Goal: Task Accomplishment & Management: Manage account settings

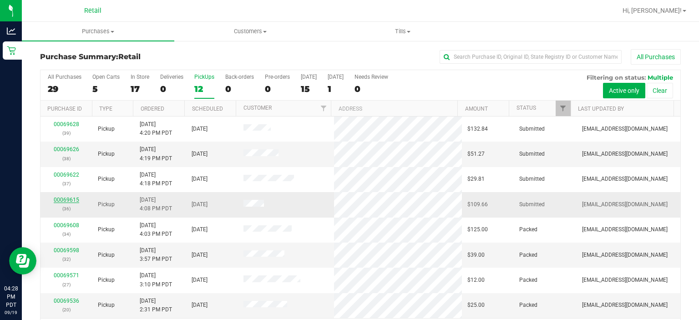
click at [65, 201] on link "00069615" at bounding box center [66, 200] width 25 height 6
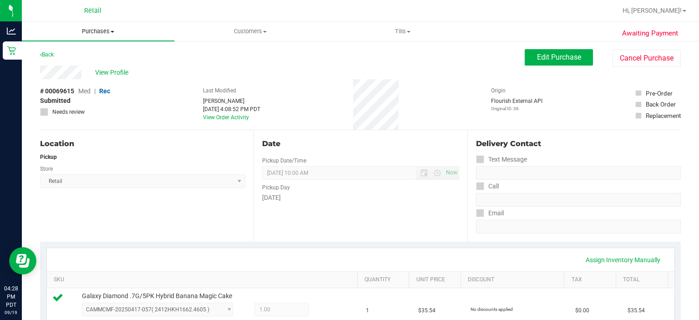
click at [99, 30] on span "Purchases" at bounding box center [98, 31] width 152 height 8
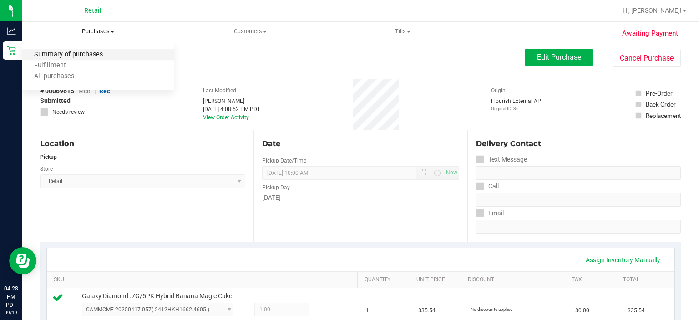
click at [86, 54] on span "Summary of purchases" at bounding box center [68, 55] width 93 height 8
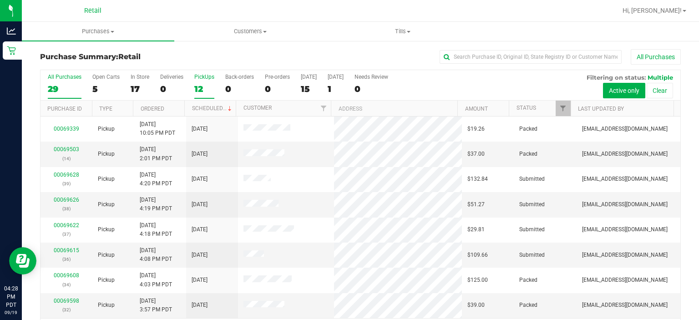
click at [199, 76] on div "PickUps" at bounding box center [204, 77] width 20 height 6
click at [0, 0] on input "PickUps 12" at bounding box center [0, 0] width 0 height 0
click at [217, 107] on link "Scheduled" at bounding box center [212, 108] width 41 height 6
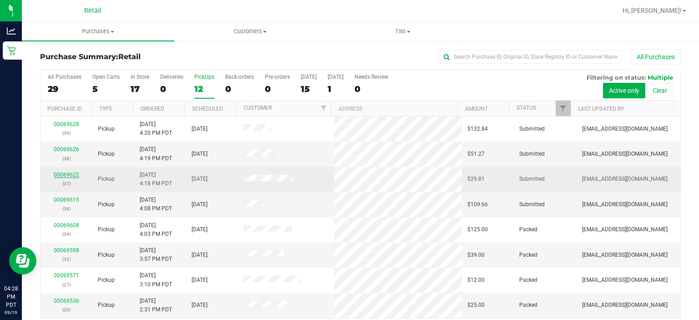
click at [60, 174] on link "00069622" at bounding box center [66, 175] width 25 height 6
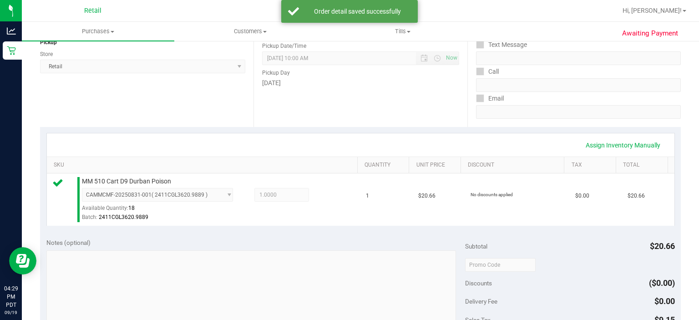
scroll to position [216, 0]
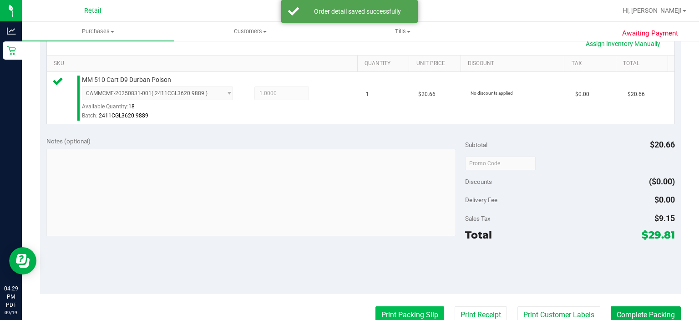
click at [393, 317] on button "Print Packing Slip" at bounding box center [409, 314] width 69 height 17
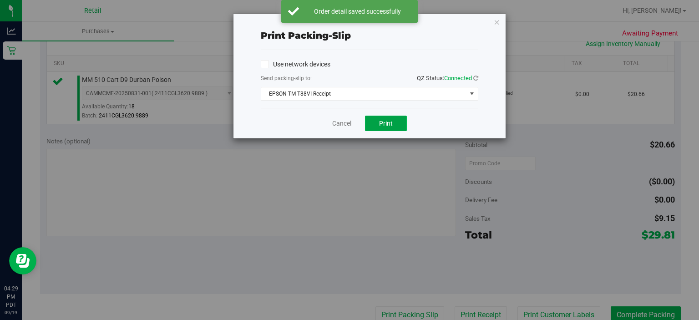
click at [388, 123] on span "Print" at bounding box center [386, 123] width 14 height 7
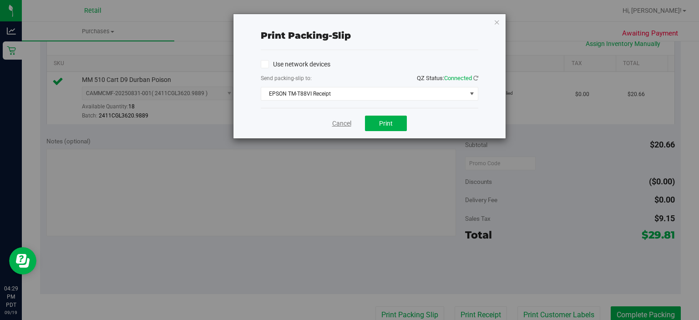
click at [337, 122] on link "Cancel" at bounding box center [341, 124] width 19 height 10
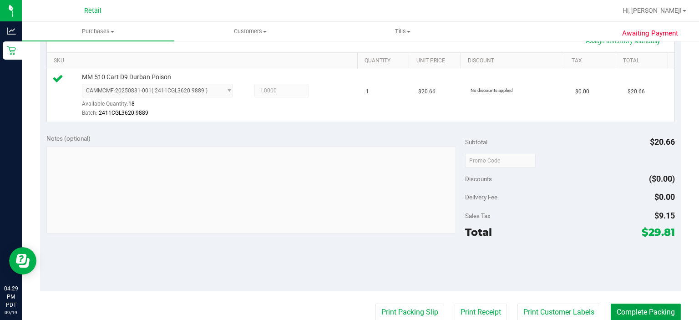
click at [642, 309] on button "Complete Packing" at bounding box center [646, 311] width 70 height 17
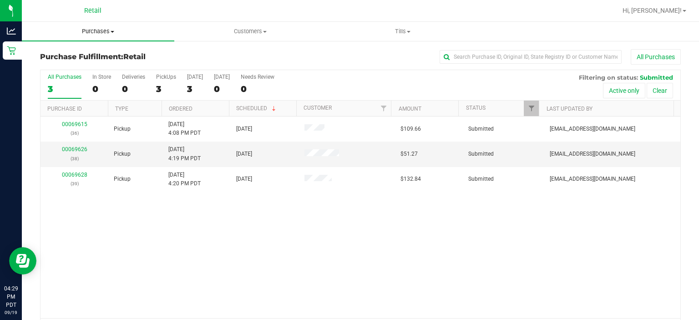
click at [102, 31] on span "Purchases" at bounding box center [98, 31] width 152 height 8
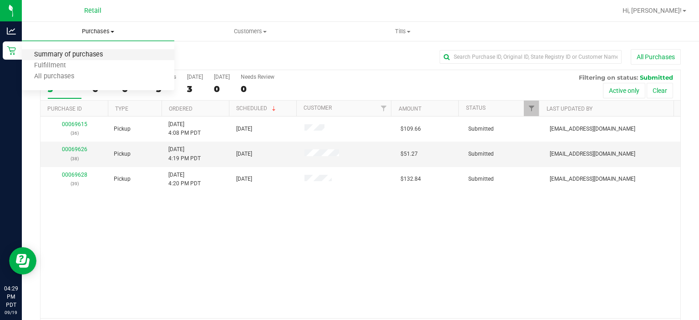
click at [66, 58] on span "Summary of purchases" at bounding box center [68, 55] width 93 height 8
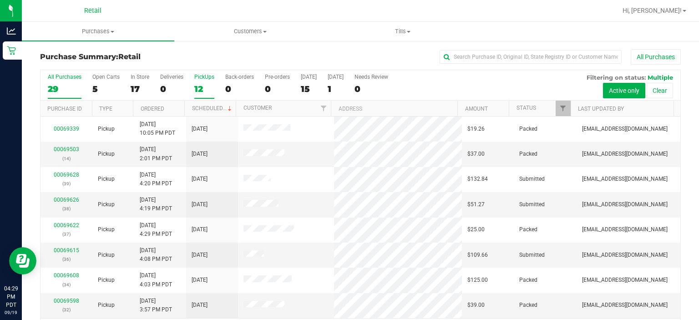
click at [204, 78] on div "PickUps" at bounding box center [204, 77] width 20 height 6
click at [0, 0] on input "PickUps 12" at bounding box center [0, 0] width 0 height 0
click at [215, 108] on link "Scheduled" at bounding box center [212, 108] width 41 height 6
click at [62, 151] on link "00069626" at bounding box center [66, 149] width 25 height 6
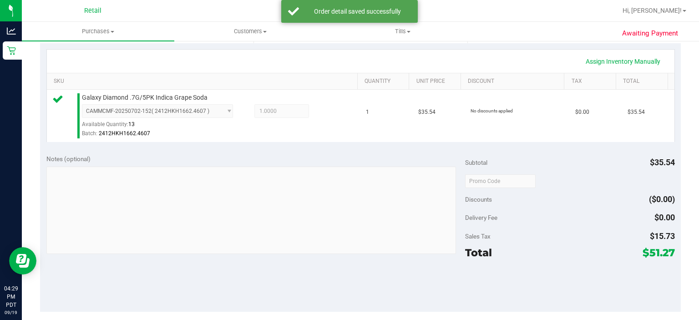
scroll to position [243, 0]
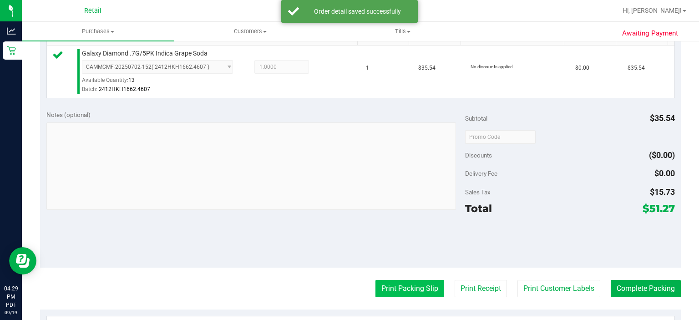
click at [394, 286] on button "Print Packing Slip" at bounding box center [409, 288] width 69 height 17
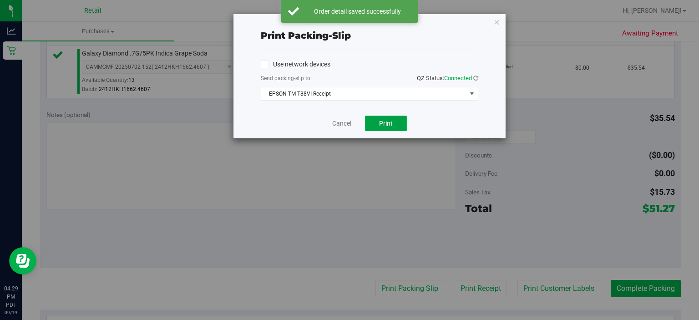
click at [389, 128] on button "Print" at bounding box center [386, 123] width 42 height 15
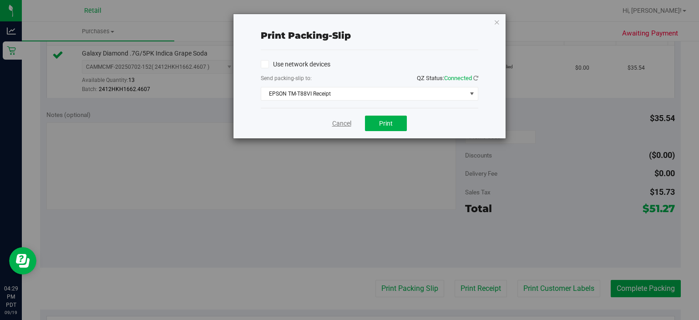
click at [340, 122] on link "Cancel" at bounding box center [341, 124] width 19 height 10
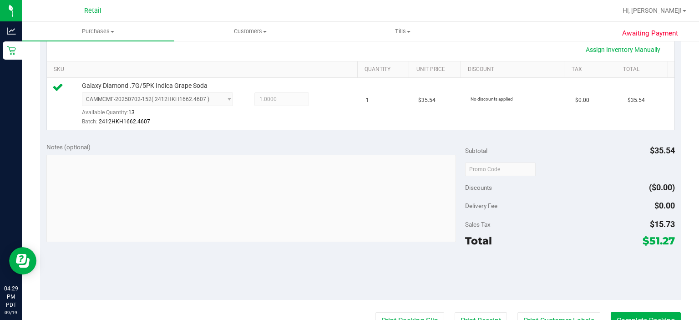
scroll to position [266, 0]
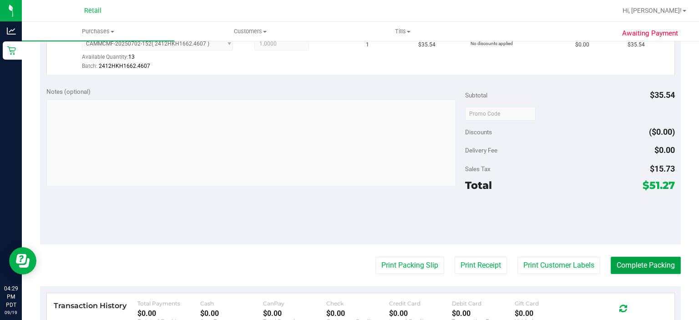
click at [644, 268] on button "Complete Packing" at bounding box center [646, 265] width 70 height 17
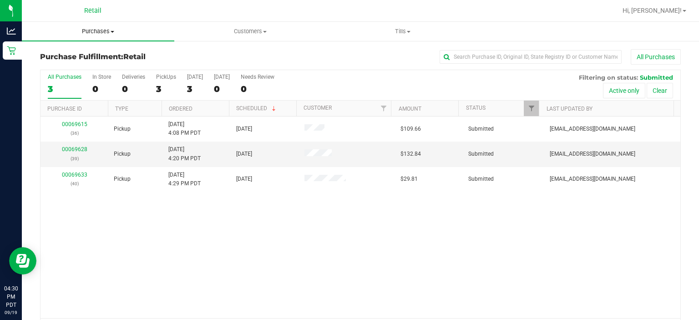
click at [106, 32] on span "Purchases" at bounding box center [98, 31] width 152 height 8
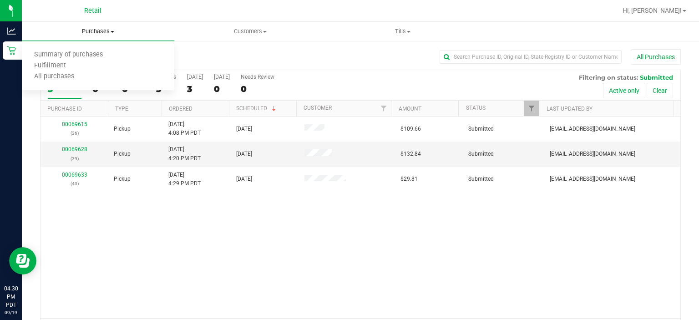
click at [90, 55] on span "Summary of purchases" at bounding box center [68, 55] width 93 height 8
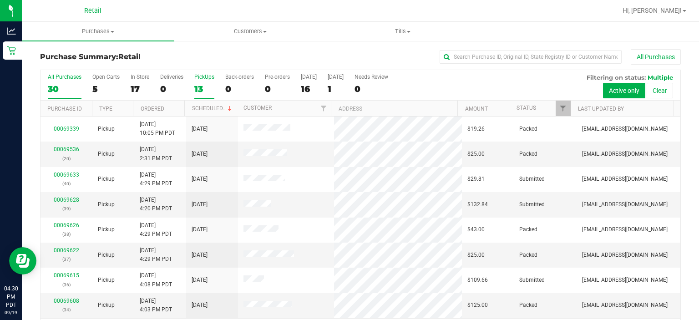
click at [202, 75] on div "PickUps" at bounding box center [204, 77] width 20 height 6
click at [0, 0] on input "PickUps 13" at bounding box center [0, 0] width 0 height 0
click at [214, 108] on link "Scheduled" at bounding box center [212, 108] width 41 height 6
click at [64, 149] on link "00069628" at bounding box center [66, 149] width 25 height 6
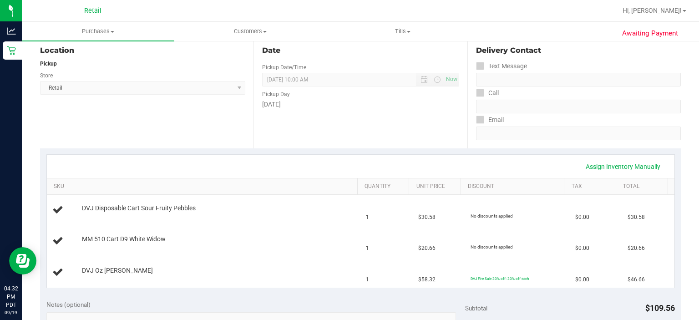
scroll to position [133, 0]
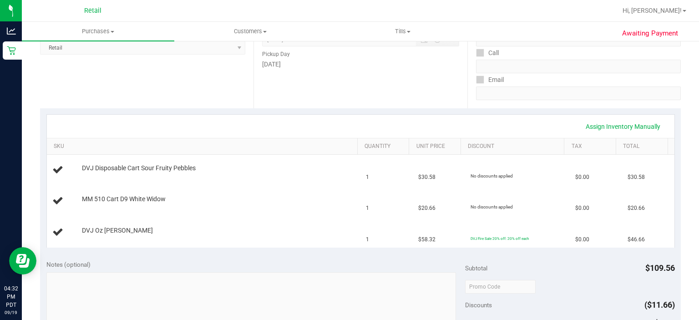
click at [158, 92] on div "Location Pickup Store Retail Select Store Retail" at bounding box center [146, 52] width 213 height 111
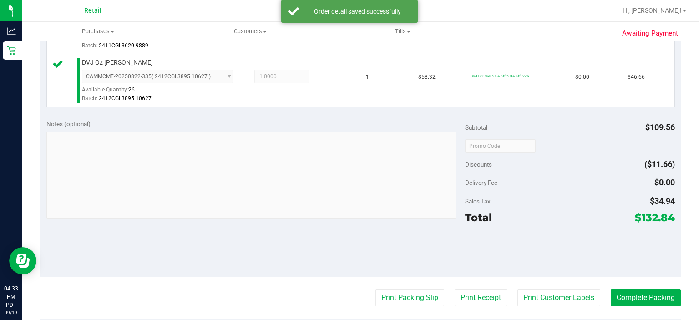
scroll to position [355, 0]
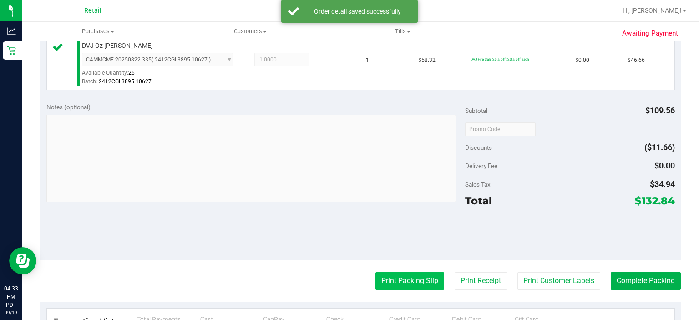
click at [410, 282] on button "Print Packing Slip" at bounding box center [409, 280] width 69 height 17
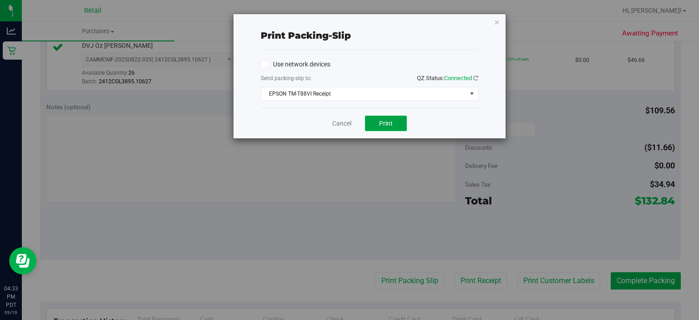
click at [391, 126] on button "Print" at bounding box center [386, 123] width 42 height 15
click at [333, 120] on link "Cancel" at bounding box center [341, 124] width 19 height 10
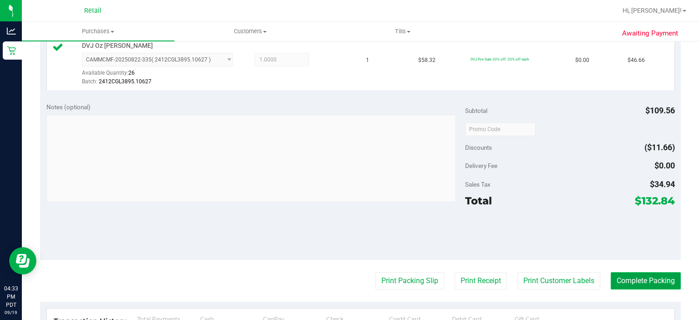
click at [640, 282] on button "Complete Packing" at bounding box center [646, 280] width 70 height 17
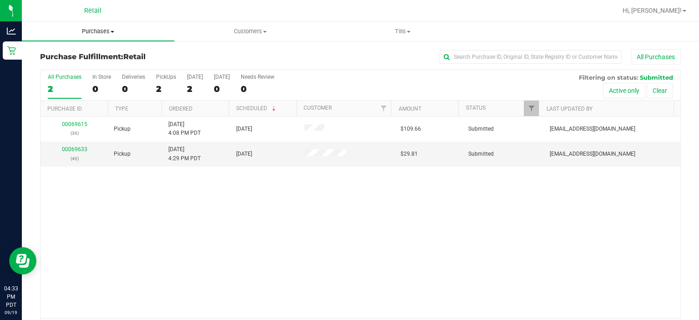
click at [72, 30] on span "Purchases" at bounding box center [98, 31] width 152 height 8
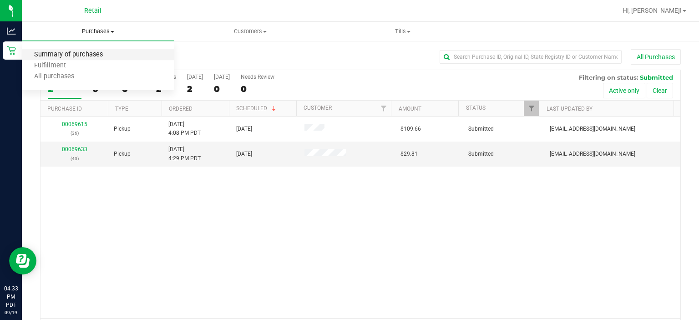
click at [58, 53] on span "Summary of purchases" at bounding box center [68, 55] width 93 height 8
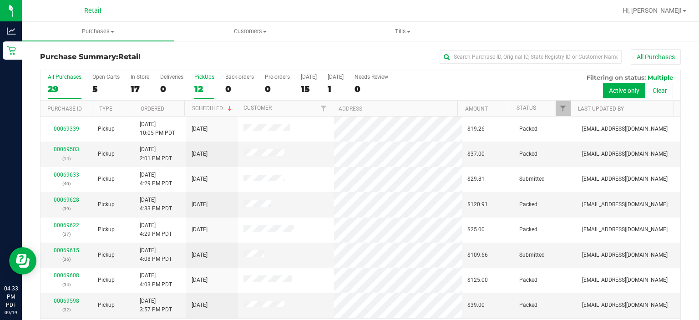
click at [204, 81] on label "PickUps 12" at bounding box center [204, 86] width 20 height 25
click at [0, 0] on input "PickUps 12" at bounding box center [0, 0] width 0 height 0
click at [206, 109] on link "Scheduled" at bounding box center [212, 108] width 41 height 6
click at [61, 149] on link "00069633" at bounding box center [66, 149] width 25 height 6
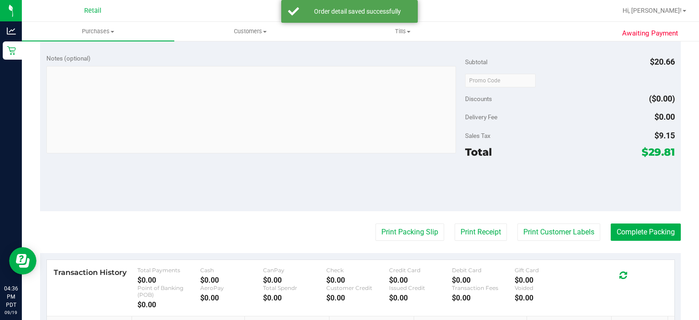
scroll to position [299, 0]
click at [399, 227] on button "Print Packing Slip" at bounding box center [409, 231] width 69 height 17
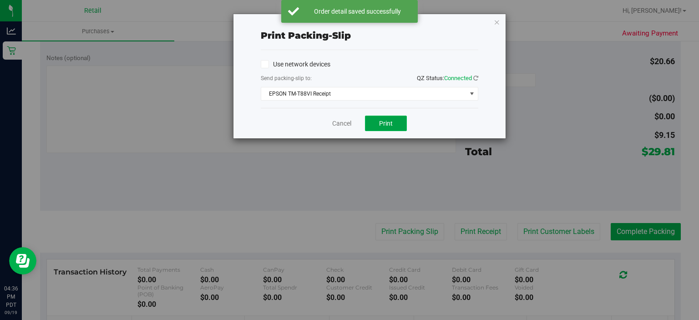
click at [392, 127] on button "Print" at bounding box center [386, 123] width 42 height 15
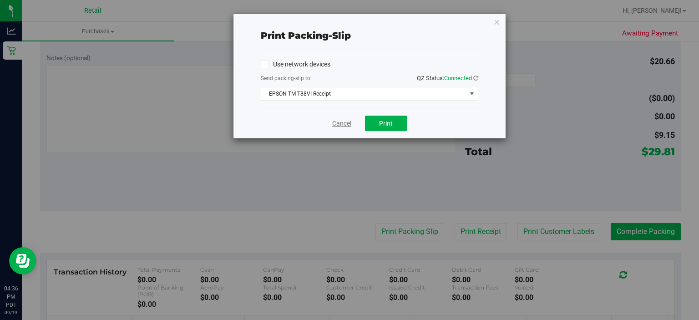
click at [343, 126] on link "Cancel" at bounding box center [341, 124] width 19 height 10
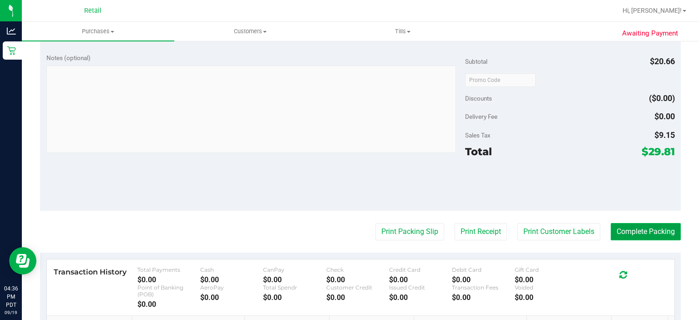
click at [642, 232] on button "Complete Packing" at bounding box center [646, 231] width 70 height 17
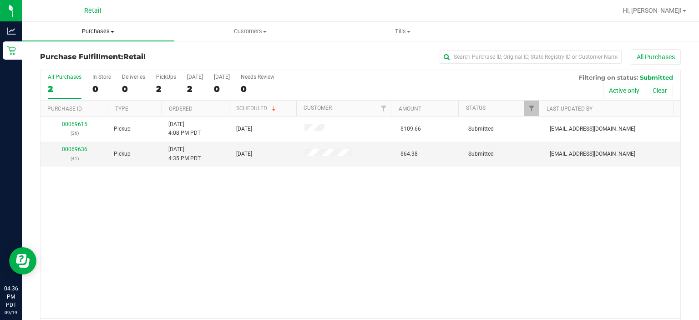
click at [92, 30] on span "Purchases" at bounding box center [98, 31] width 152 height 8
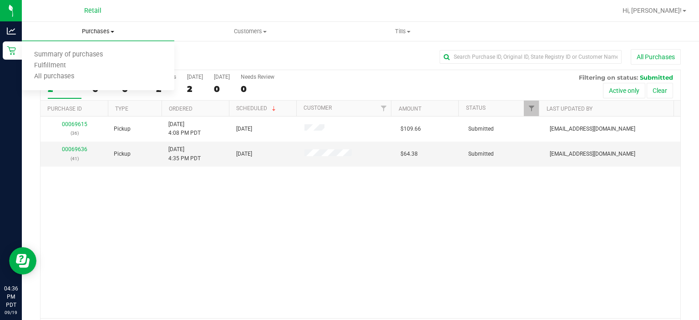
click at [88, 56] on span "Summary of purchases" at bounding box center [68, 55] width 93 height 8
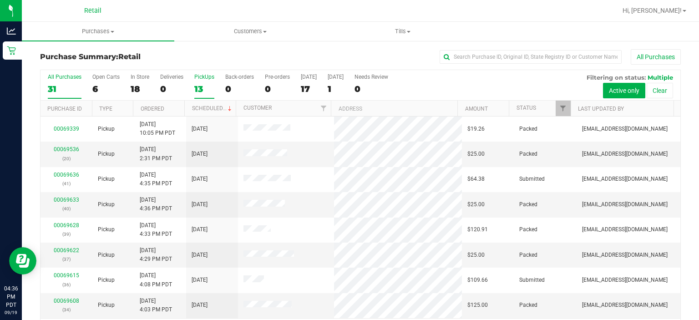
click at [202, 78] on div "PickUps" at bounding box center [204, 77] width 20 height 6
click at [0, 0] on input "PickUps 13" at bounding box center [0, 0] width 0 height 0
click at [206, 109] on link "Scheduled" at bounding box center [212, 108] width 41 height 6
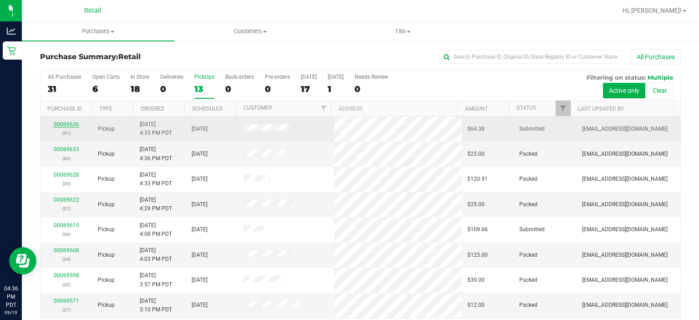
click at [63, 122] on link "00069636" at bounding box center [66, 124] width 25 height 6
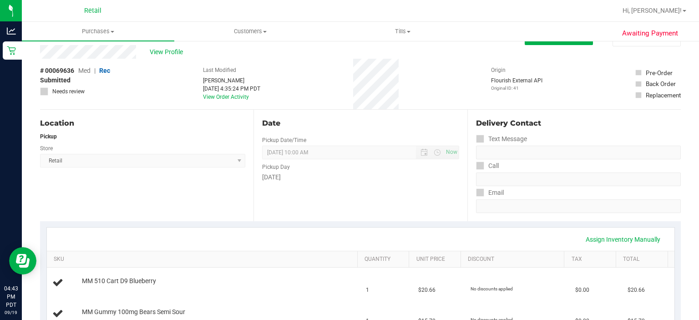
scroll to position [12, 0]
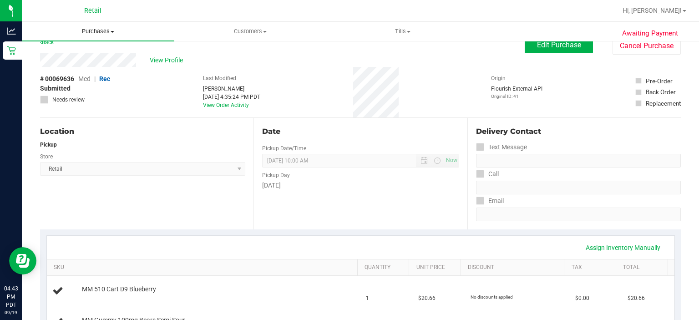
click at [87, 25] on uib-tab-heading "Purchases Summary of purchases Fulfillment All purchases" at bounding box center [98, 31] width 152 height 19
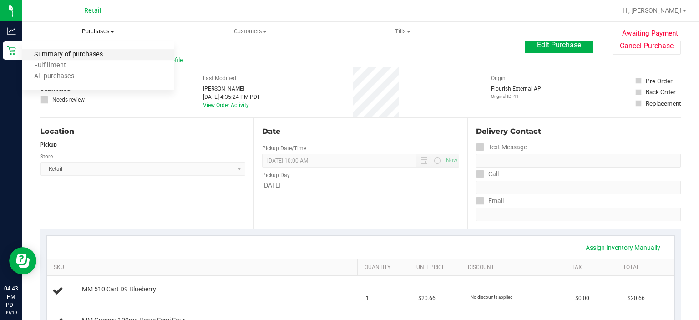
click at [73, 54] on span "Summary of purchases" at bounding box center [68, 55] width 93 height 8
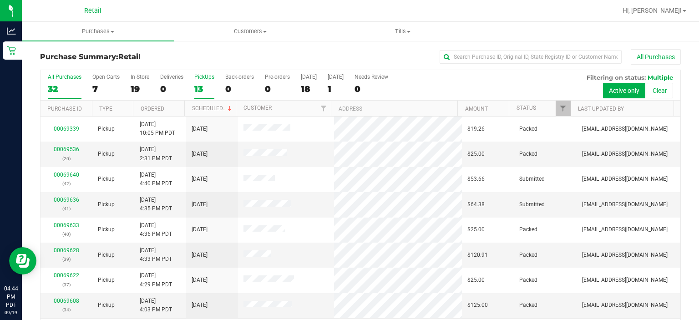
click at [206, 81] on label "PickUps 13" at bounding box center [204, 86] width 20 height 25
click at [0, 0] on input "PickUps 13" at bounding box center [0, 0] width 0 height 0
click at [207, 107] on link "Scheduled" at bounding box center [212, 108] width 41 height 6
click at [60, 150] on link "00069636" at bounding box center [66, 149] width 25 height 6
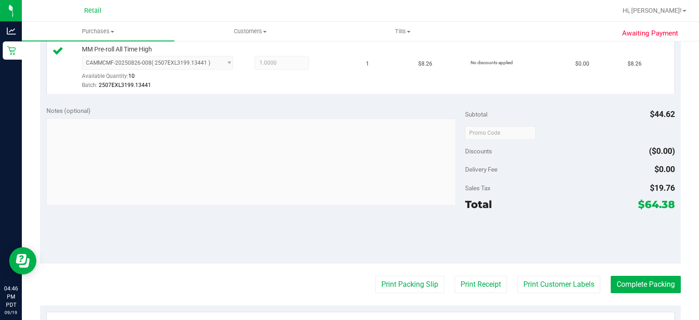
scroll to position [362, 0]
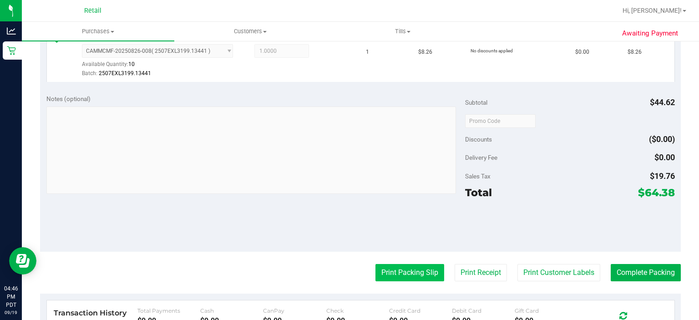
click at [404, 271] on button "Print Packing Slip" at bounding box center [409, 272] width 69 height 17
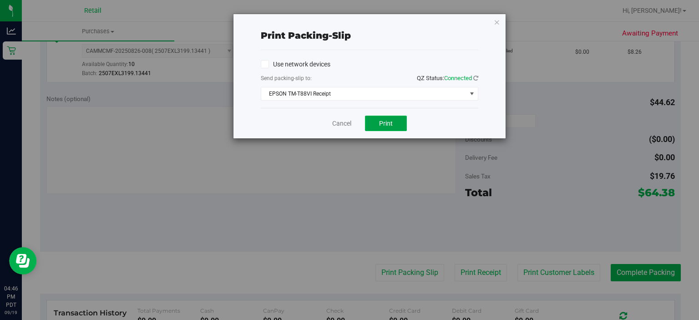
click at [389, 120] on span "Print" at bounding box center [386, 123] width 14 height 7
click at [334, 123] on link "Cancel" at bounding box center [341, 124] width 19 height 10
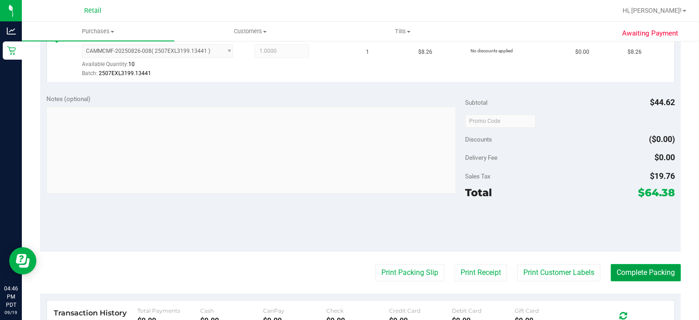
click at [649, 273] on button "Complete Packing" at bounding box center [646, 272] width 70 height 17
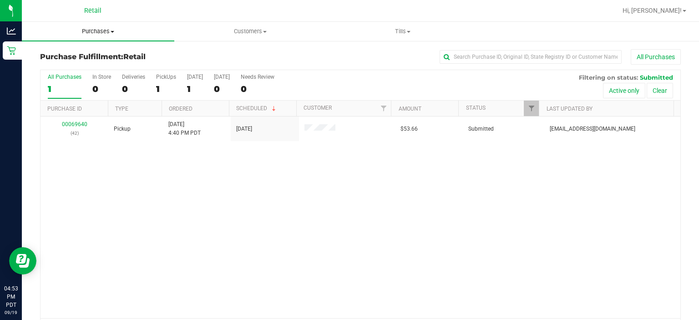
click at [96, 31] on span "Purchases" at bounding box center [98, 31] width 152 height 8
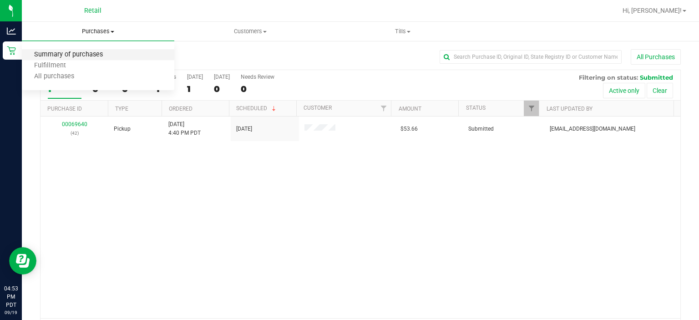
click at [76, 57] on span "Summary of purchases" at bounding box center [68, 55] width 93 height 8
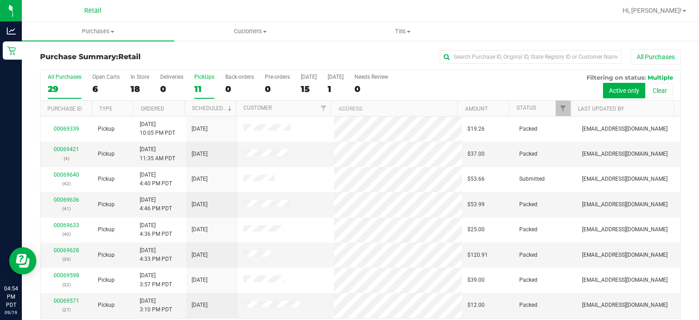
click at [199, 78] on div "PickUps" at bounding box center [204, 77] width 20 height 6
click at [0, 0] on input "PickUps 11" at bounding box center [0, 0] width 0 height 0
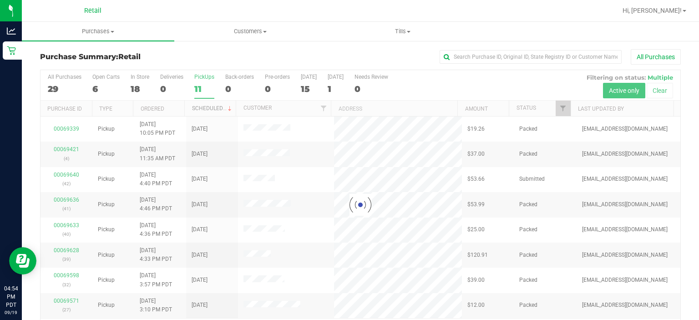
click at [208, 107] on link "Scheduled" at bounding box center [212, 108] width 41 height 6
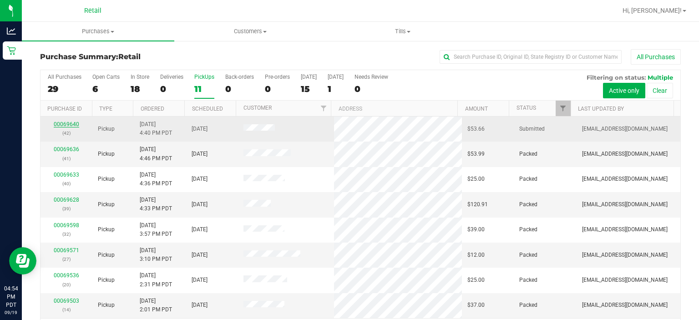
click at [62, 125] on link "00069640" at bounding box center [66, 124] width 25 height 6
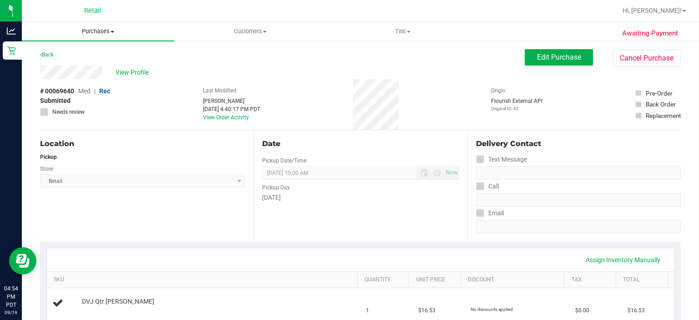
click at [98, 31] on span "Purchases" at bounding box center [98, 31] width 152 height 8
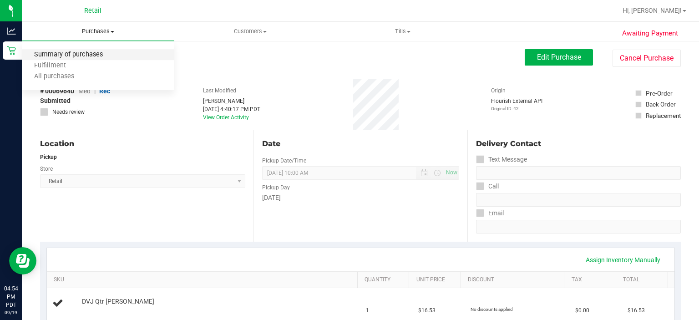
click at [83, 55] on span "Summary of purchases" at bounding box center [68, 55] width 93 height 8
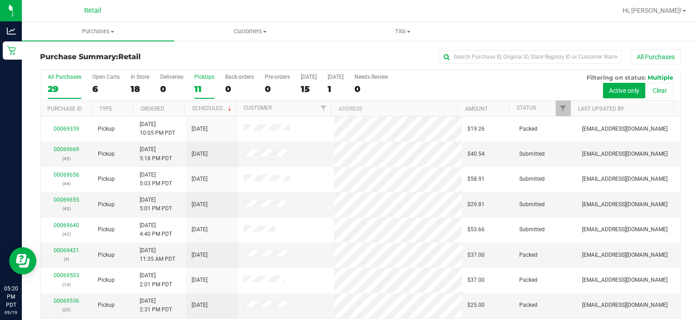
click at [203, 78] on div "PickUps" at bounding box center [204, 77] width 20 height 6
click at [0, 0] on input "PickUps 11" at bounding box center [0, 0] width 0 height 0
click at [226, 107] on span at bounding box center [229, 108] width 7 height 7
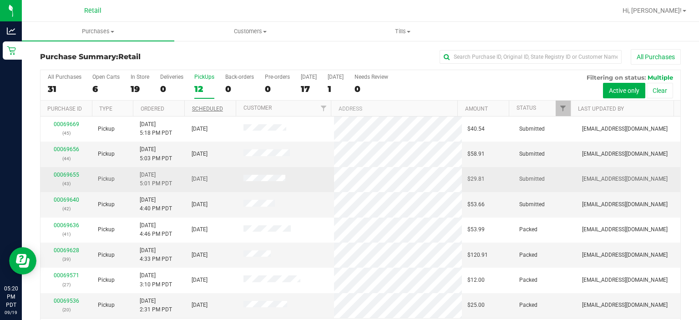
click at [67, 177] on div "00069655 (43)" at bounding box center [66, 179] width 41 height 17
click at [68, 174] on link "00069655" at bounding box center [66, 175] width 25 height 6
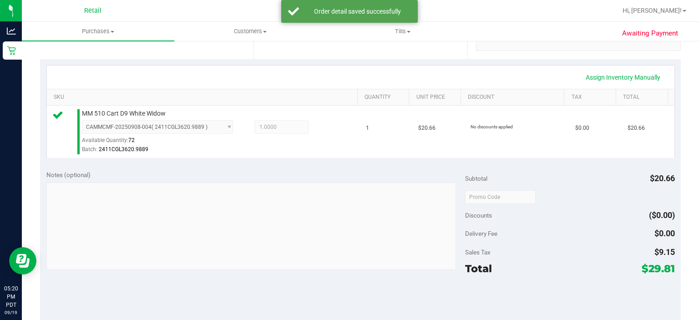
scroll to position [229, 0]
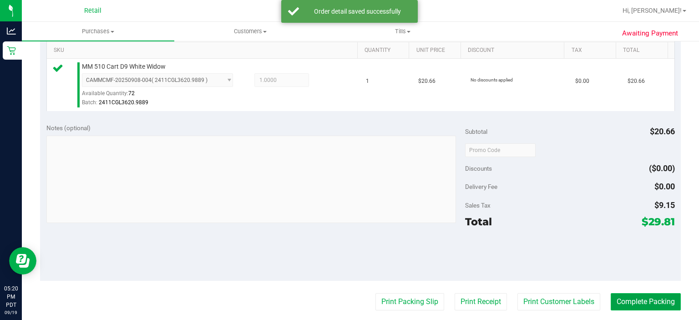
click at [641, 307] on button "Complete Packing" at bounding box center [646, 301] width 70 height 17
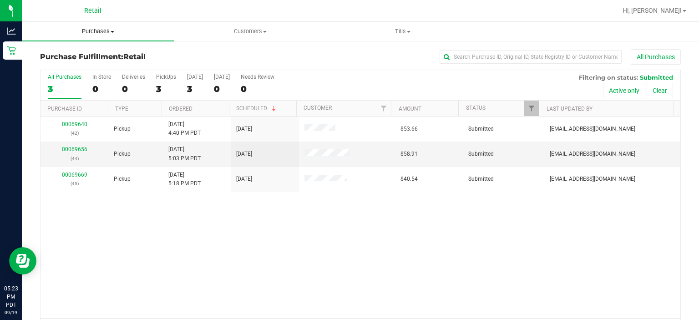
click at [87, 30] on span "Purchases" at bounding box center [98, 31] width 152 height 8
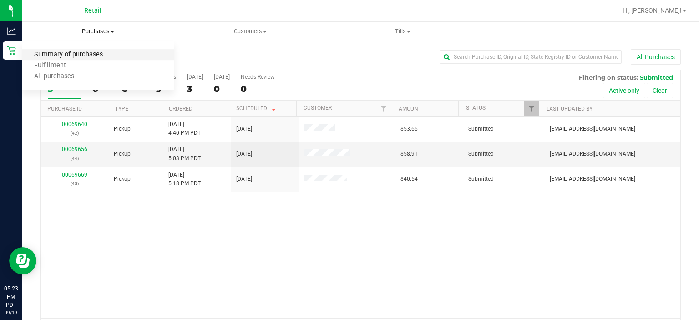
click at [60, 53] on span "Summary of purchases" at bounding box center [68, 55] width 93 height 8
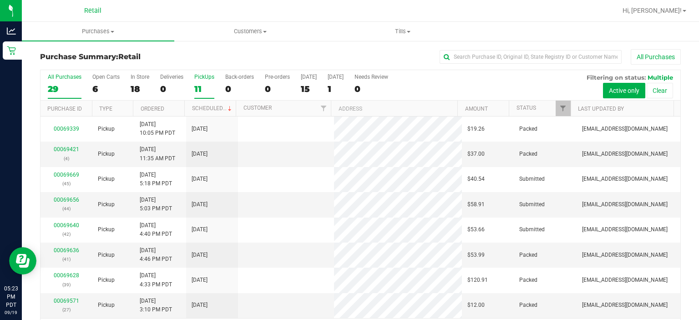
click at [203, 82] on label "PickUps 11" at bounding box center [204, 86] width 20 height 25
click at [0, 0] on input "PickUps 11" at bounding box center [0, 0] width 0 height 0
click at [195, 105] on link "Scheduled" at bounding box center [212, 108] width 41 height 6
click at [62, 149] on link "00069656" at bounding box center [66, 149] width 25 height 6
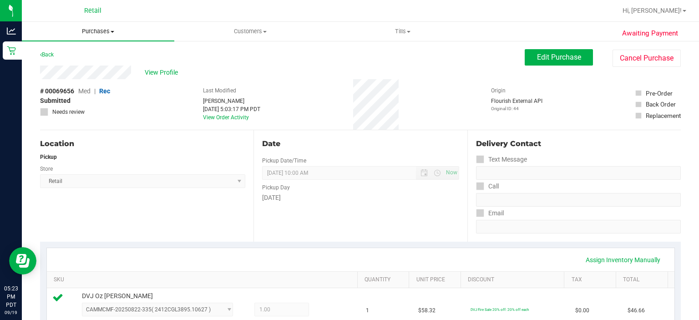
click at [82, 35] on span "Purchases" at bounding box center [98, 31] width 152 height 8
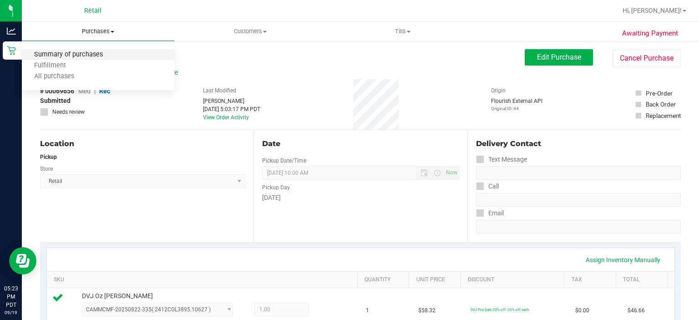
click at [68, 57] on span "Summary of purchases" at bounding box center [68, 55] width 93 height 8
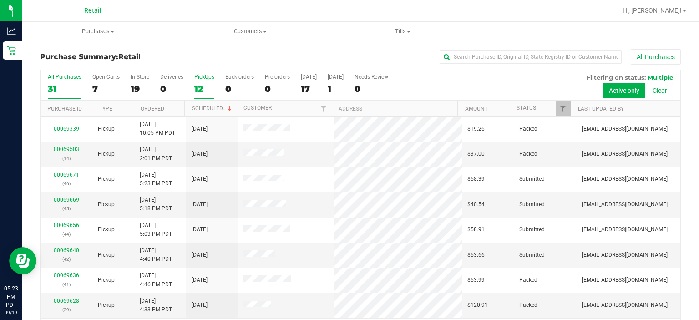
click at [204, 85] on div "12" at bounding box center [204, 89] width 20 height 10
click at [0, 0] on input "PickUps 12" at bounding box center [0, 0] width 0 height 0
click at [203, 109] on link "Scheduled" at bounding box center [212, 108] width 41 height 6
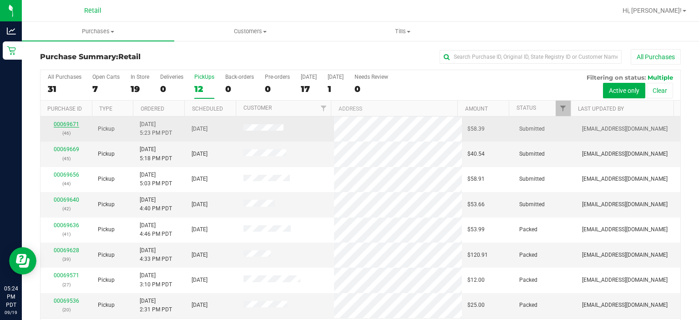
click at [60, 122] on link "00069671" at bounding box center [66, 124] width 25 height 6
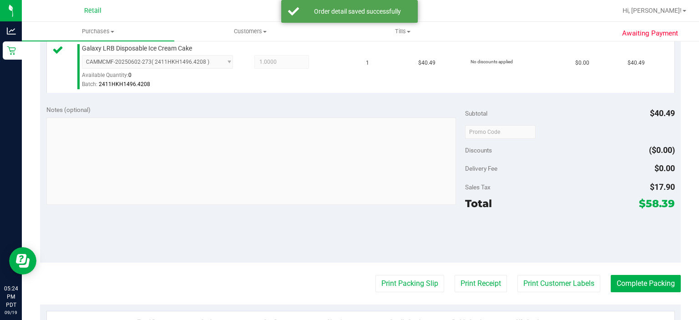
scroll to position [248, 0]
click at [410, 281] on button "Print Packing Slip" at bounding box center [409, 283] width 69 height 17
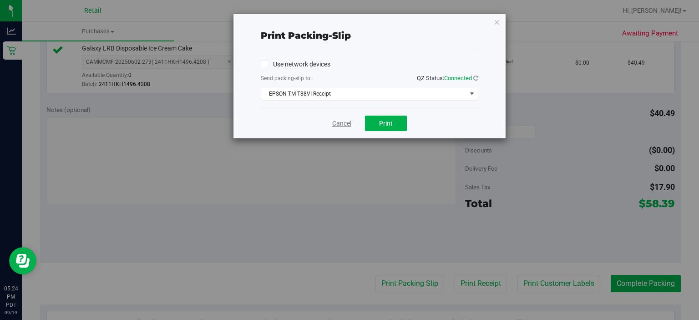
click at [341, 126] on link "Cancel" at bounding box center [341, 124] width 19 height 10
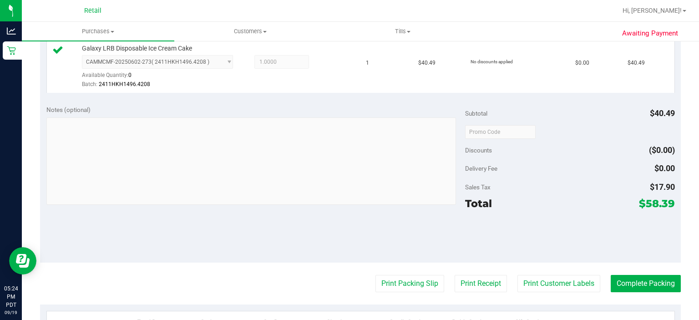
click at [394, 283] on button "Print Packing Slip" at bounding box center [409, 283] width 69 height 17
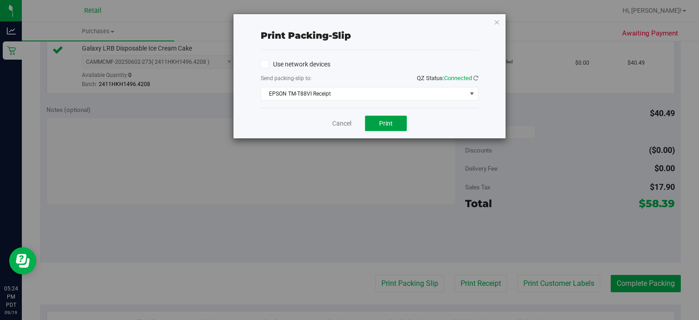
click at [391, 129] on button "Print" at bounding box center [386, 123] width 42 height 15
click at [333, 122] on link "Cancel" at bounding box center [341, 124] width 19 height 10
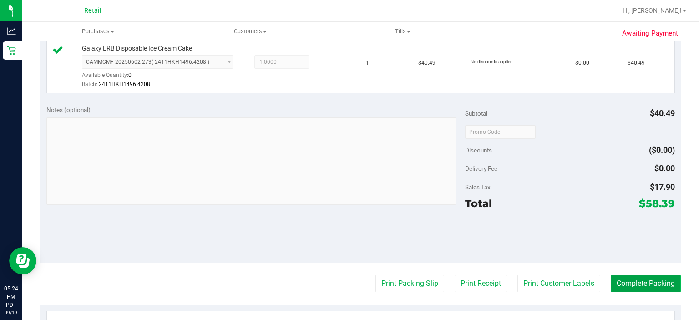
click at [642, 283] on button "Complete Packing" at bounding box center [646, 283] width 70 height 17
